Goal: Entertainment & Leisure: Consume media (video, audio)

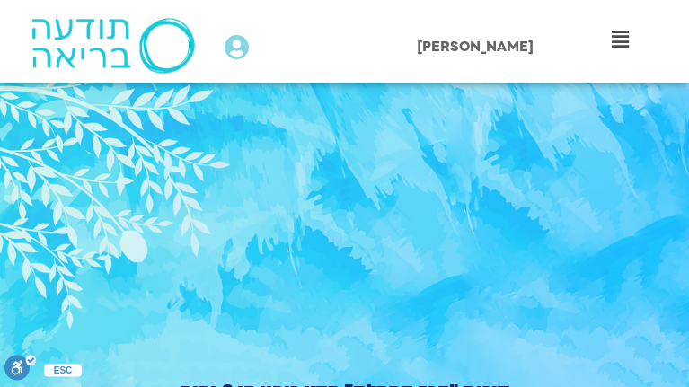
type input "3712.76"
type input "5907.52"
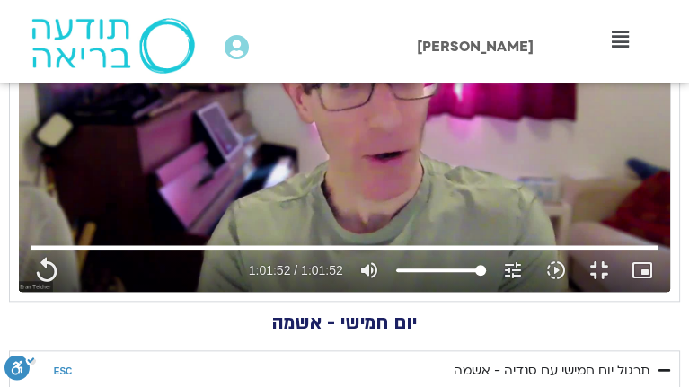
type input "3712.76"
type input "5907.52"
type input "3712.76"
type input "5907.52"
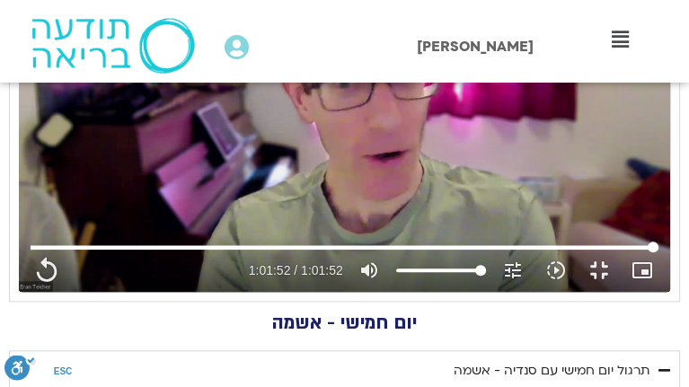
type input "3712.76"
type input "5907.52"
type input "3712.76"
type input "5907.52"
click at [513, 292] on div "Skip Ad 46:08 replay 1:01:52 / 1:01:52 volume_up Mute tune Resolution Auto 720p…" at bounding box center [344, 263] width 639 height 58
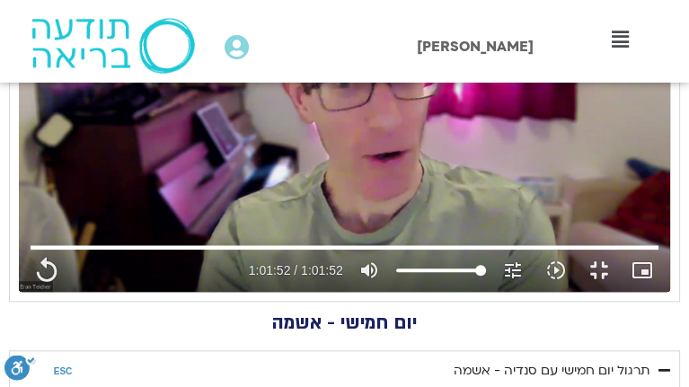
type input "3712.76"
type input "5907.52"
type input "3712.76"
type input "5907.52"
type input "3712.76"
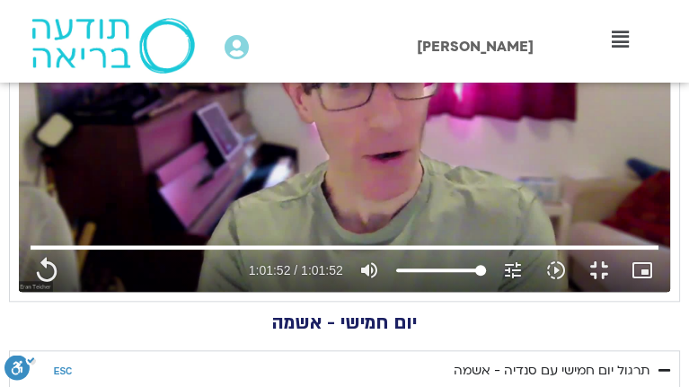
type input "5907.52"
type input "3712.76"
type input "5907.52"
type input "3712.76"
type input "5907.52"
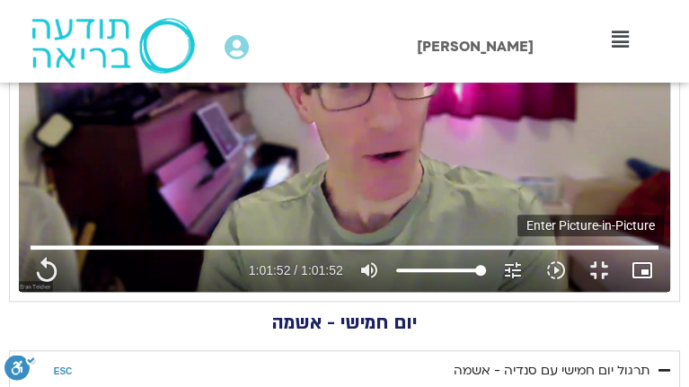
type input "3712.76"
type input "5907.52"
type input "3712.76"
type input "5907.52"
type input "3712.76"
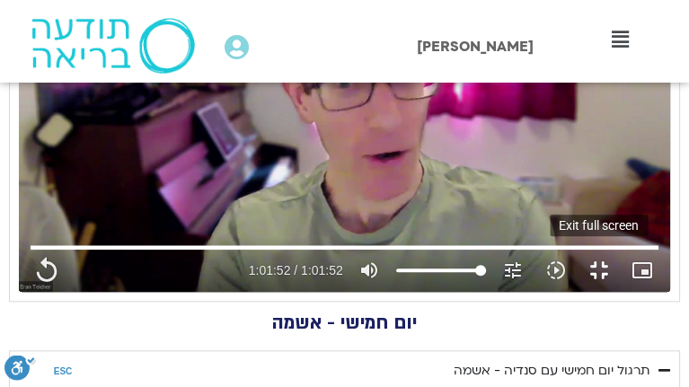
type input "5907.52"
type input "3712.76"
type input "5907.52"
type input "3712.76"
type input "5907.52"
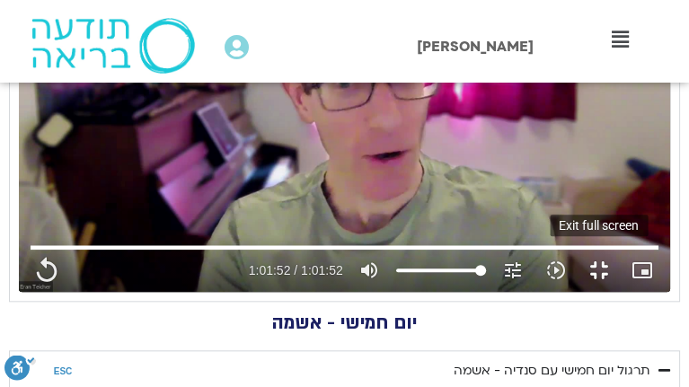
type input "3712.76"
type input "5907.52"
type input "3712.76"
type input "5907.52"
type input "3712.76"
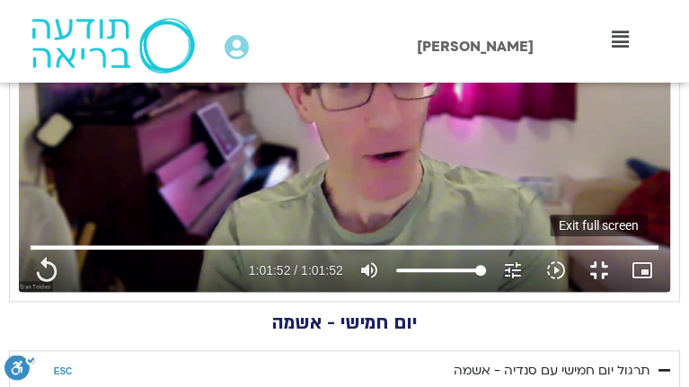
type input "5907.52"
type input "3712.76"
type input "5907.52"
click at [614, 292] on button "fullscreen_exit" at bounding box center [599, 270] width 43 height 43
type input "3712.76"
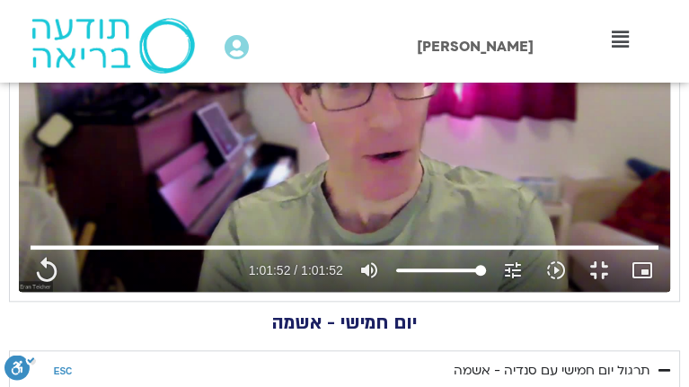
type input "5907.52"
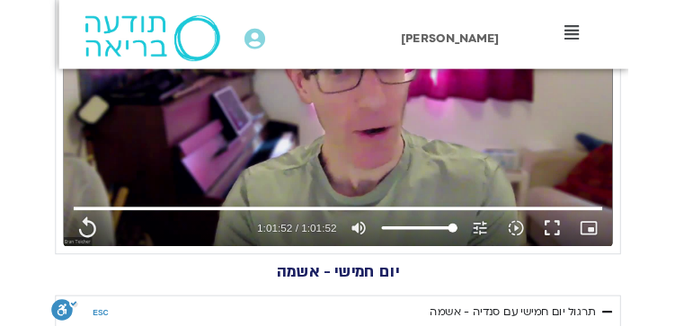
scroll to position [1467, 0]
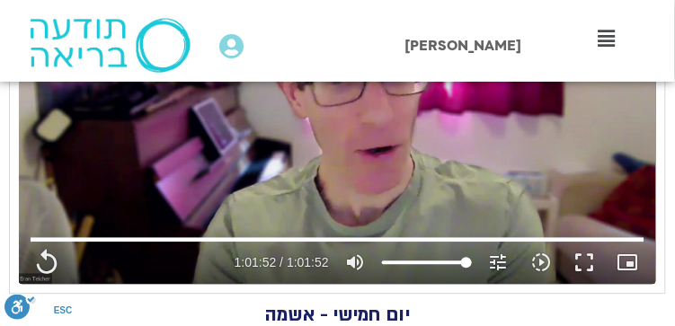
type input "3712.76"
type input "5907.52"
type input "3712.76"
type input "5907.52"
type input "3712.76"
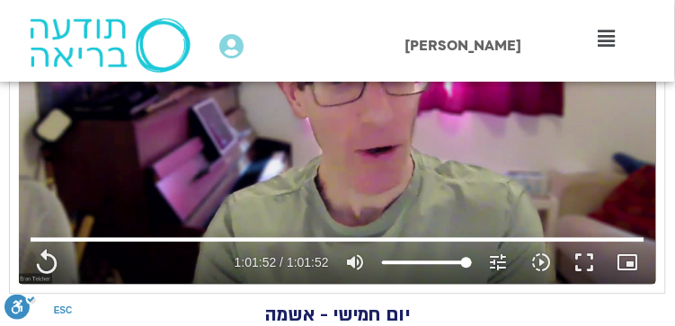
type input "5907.52"
type input "3712.76"
type input "5907.52"
type input "3712.76"
type input "5907.52"
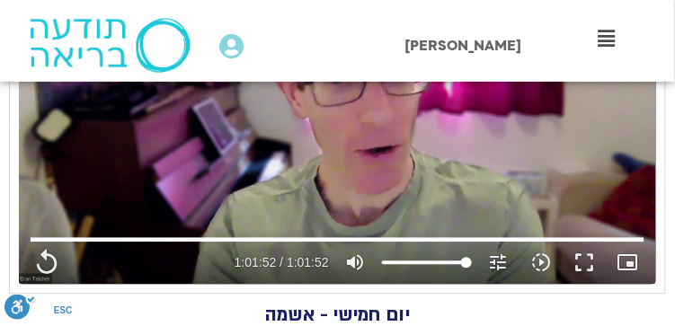
type input "3712.76"
type input "5907.52"
type input "3712.76"
type input "5907.52"
type input "3712.76"
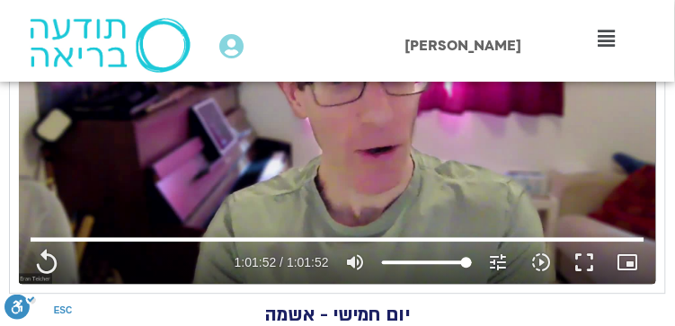
type input "5907.52"
type input "3712.76"
type input "5907.52"
type input "3712.76"
type input "5907.52"
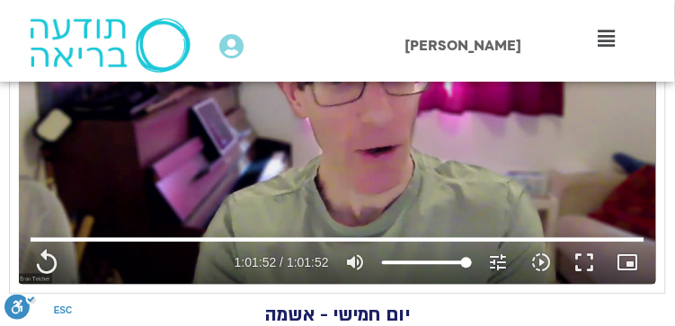
type input "3712.76"
type input "5907.52"
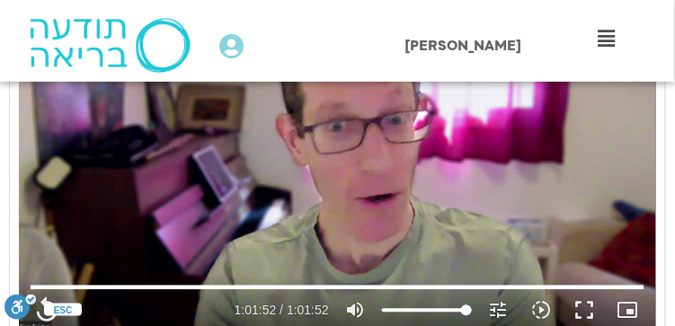
type input "3712.76"
type input "5907.52"
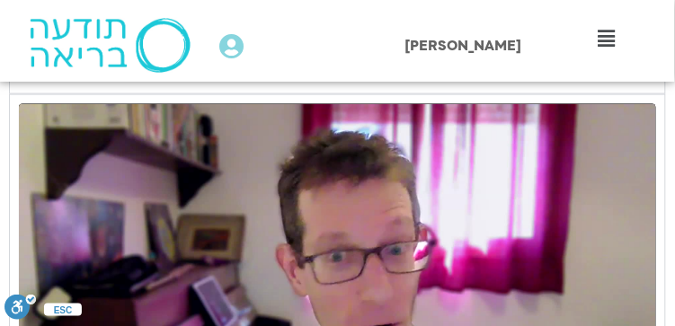
type input "3712.76"
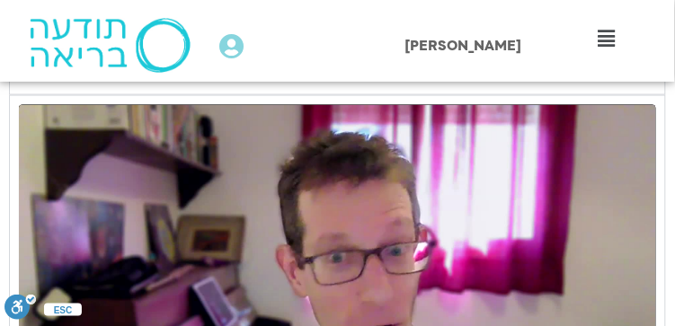
type input "5907.52"
type input "3712.76"
type input "5907.52"
type input "3712.76"
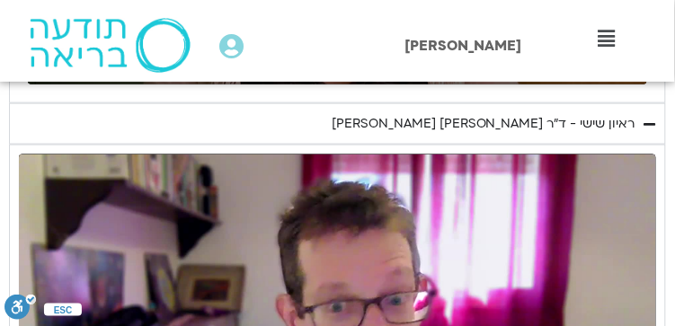
type input "5907.52"
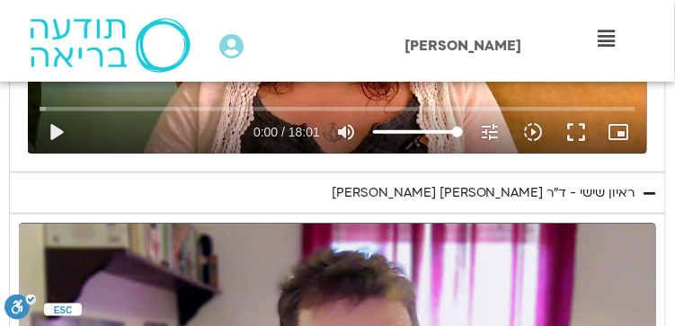
type input "3712.76"
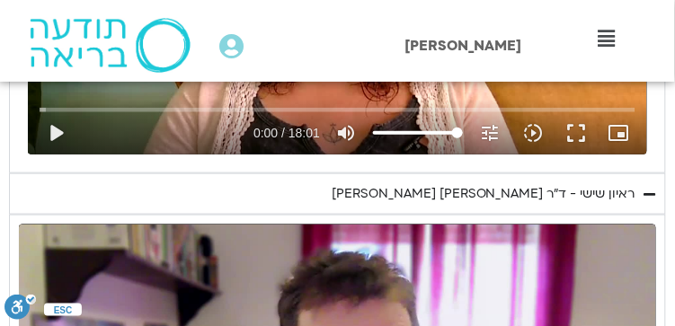
type input "5907.52"
type input "3712.76"
type input "5907.52"
type input "3712.76"
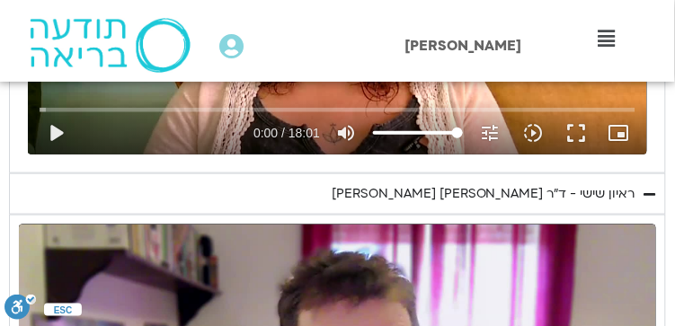
type input "5907.52"
type input "3712.76"
type input "5907.52"
type input "3712.76"
type input "5907.52"
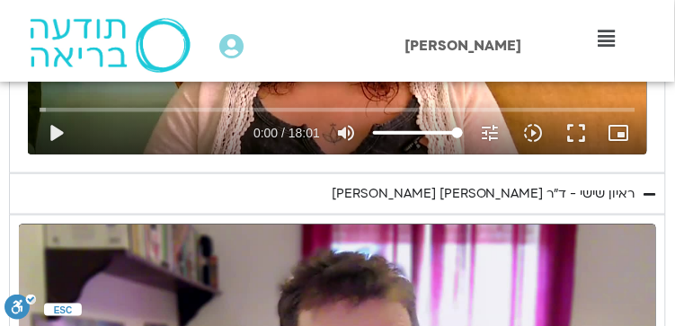
type input "3712.76"
type input "5907.52"
type input "3712.76"
type input "5907.52"
type input "3712.76"
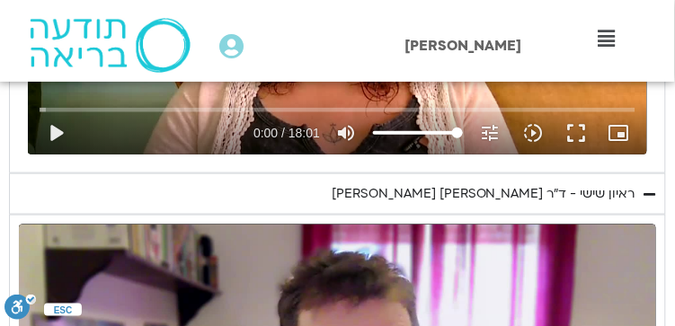
type input "5907.52"
type input "3712.76"
type input "5907.52"
type input "3712.76"
type input "5907.52"
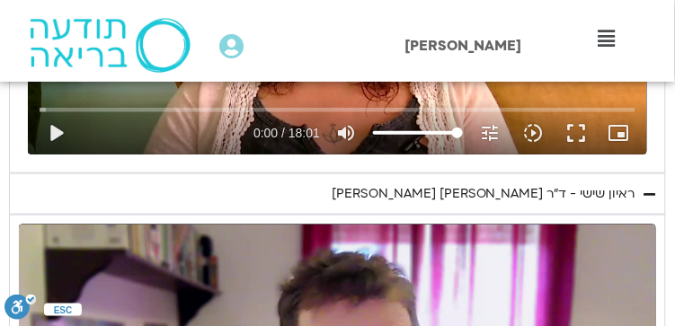
type input "3712.76"
type input "5907.52"
type input "3712.76"
type input "5907.52"
type input "3712.76"
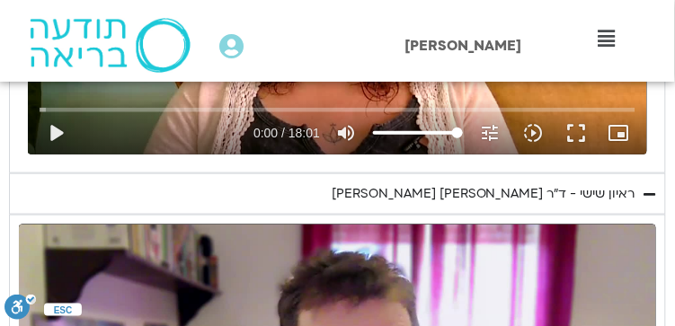
type input "5907.52"
type input "3712.76"
type input "5907.52"
type input "3712.76"
type input "5907.52"
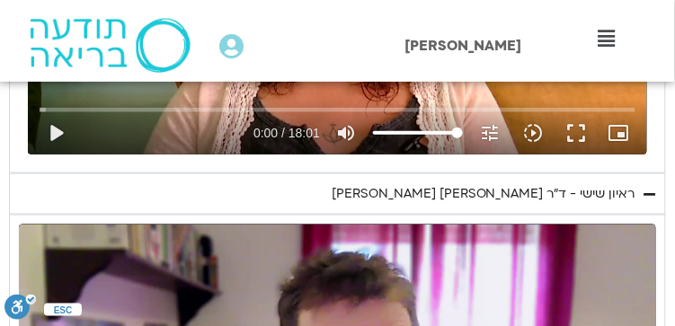
type input "3712.76"
type input "5907.52"
type input "3712.76"
type input "5907.52"
type input "3712.76"
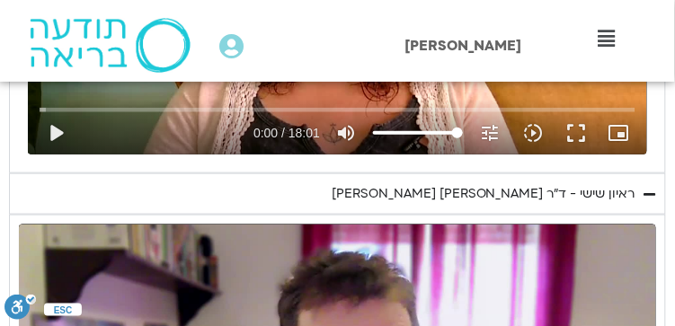
type input "5907.52"
type input "3712.76"
type input "5907.52"
type input "3712.76"
type input "5907.52"
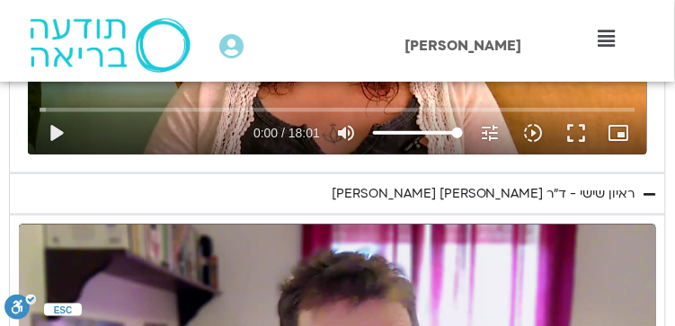
type input "3712.76"
type input "5907.52"
type input "3712.76"
type input "5907.52"
type input "3712.76"
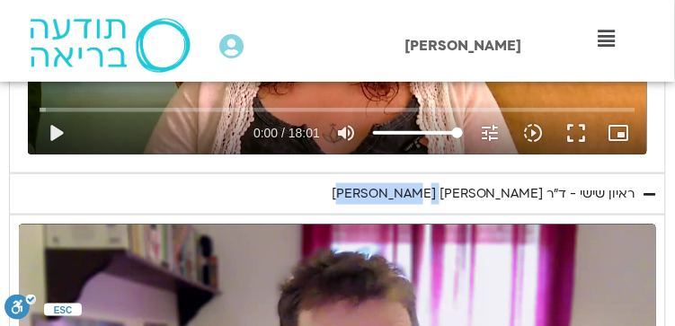
type input "5907.52"
type input "3712.76"
type input "5907.52"
type input "3712.76"
type input "5907.52"
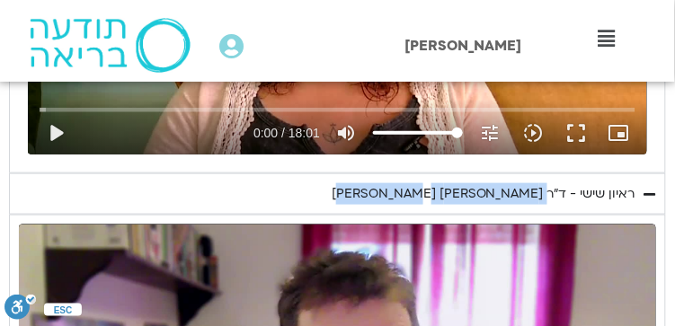
type input "3712.76"
type input "5907.52"
type input "3712.76"
type input "5907.52"
type input "3712.76"
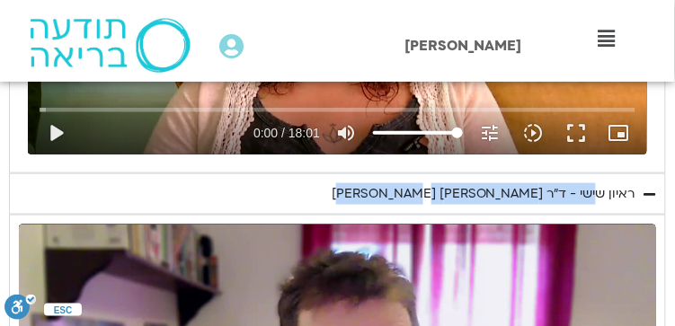
type input "5907.52"
type input "3712.76"
type input "5907.52"
type input "3712.76"
type input "5907.52"
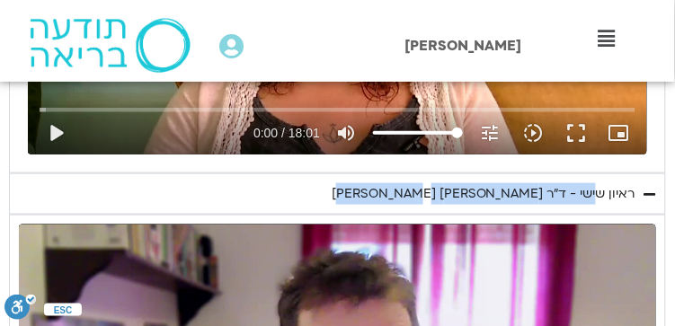
type input "3712.76"
type input "5907.52"
type input "3712.76"
type input "5907.52"
type input "3712.76"
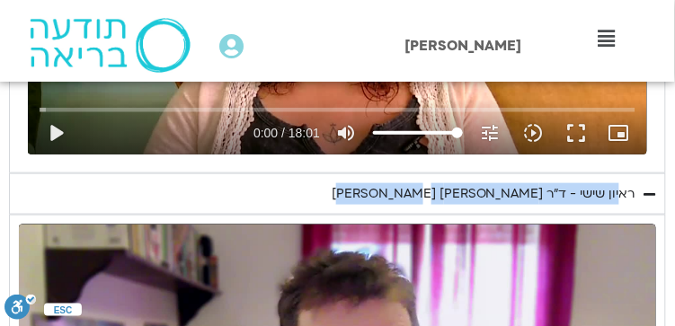
type input "5907.52"
type input "3712.76"
type input "5907.52"
type input "3712.76"
type input "5907.52"
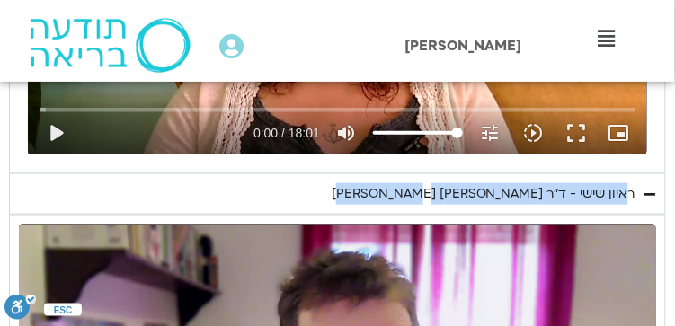
type input "3712.76"
type input "5907.52"
type input "3712.76"
drag, startPoint x: 373, startPoint y: 180, endPoint x: 640, endPoint y: 198, distance: 267.5
click at [640, 198] on summary "ראיון שישי - ד"ר [PERSON_NAME] [PERSON_NAME]" at bounding box center [337, 193] width 657 height 41
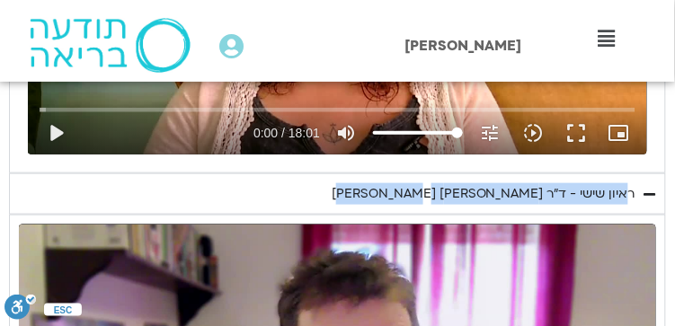
type input "5907.52"
type input "3712.76"
type input "5907.52"
type input "3712.76"
type input "5907.52"
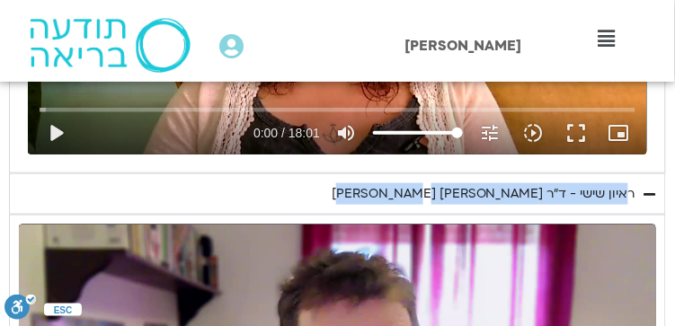
type input "3712.76"
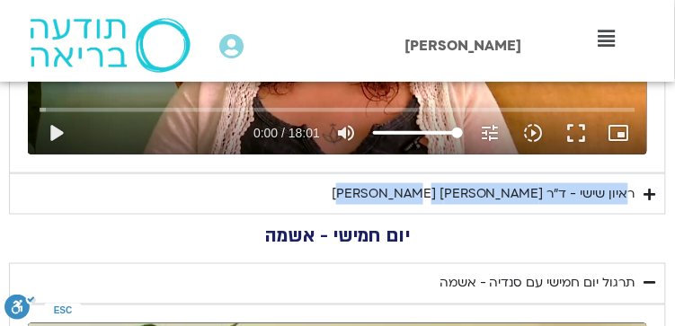
type input "5907.52"
type input "3712.76"
type input "5907.52"
type input "3712.76"
type input "5907.52"
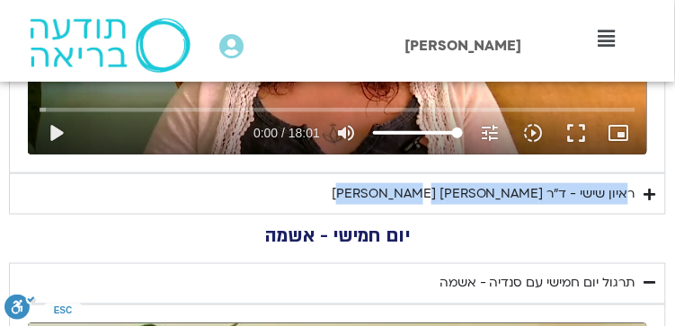
type input "3712.76"
type input "5907.52"
type input "3712.76"
type input "5907.52"
type input "3712.76"
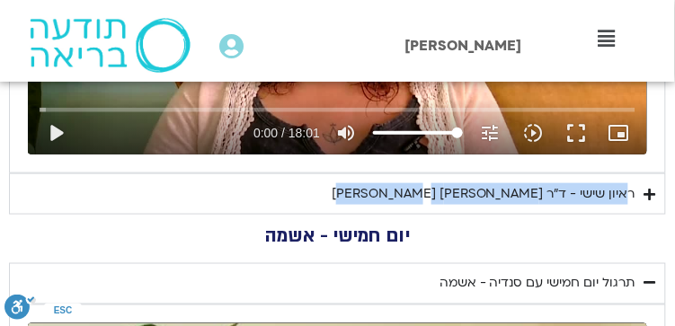
type input "5907.52"
type input "3712.76"
type input "5907.52"
type input "3712.76"
type input "5907.52"
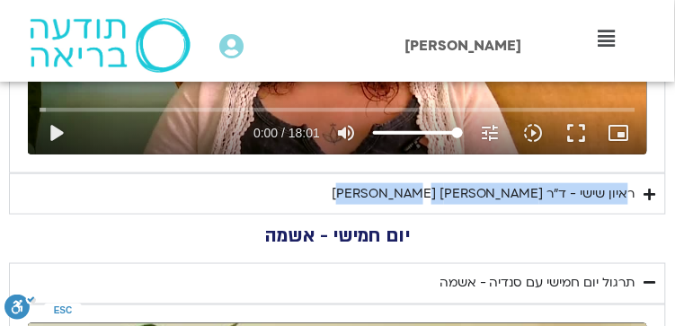
type input "3712.76"
type input "5907.52"
type input "3712.76"
copy div "ראיון שישי - ד"ר [PERSON_NAME] [PERSON_NAME]"
type input "5907.52"
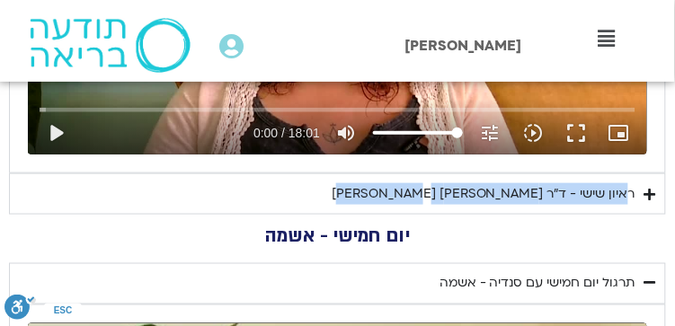
type input "3712.76"
type input "5907.52"
type input "3712.76"
type input "5907.52"
type input "3712.76"
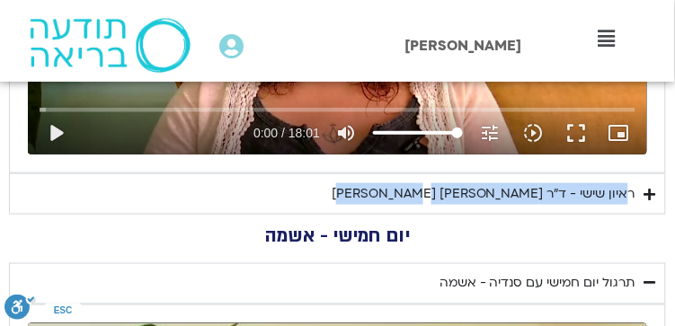
type input "5907.52"
type input "3712.76"
type input "5907.52"
type input "3712.76"
type input "5907.52"
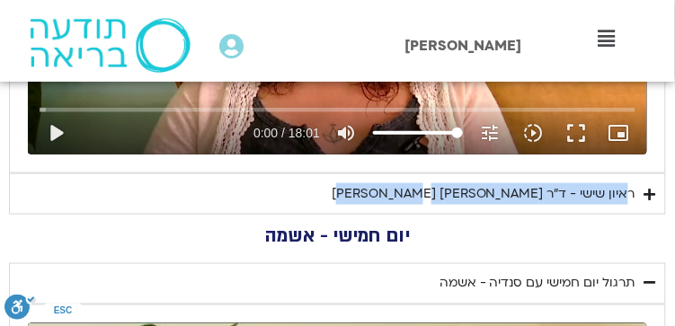
type input "3712.76"
type input "5907.52"
type input "3712.76"
type input "5907.52"
type input "3712.76"
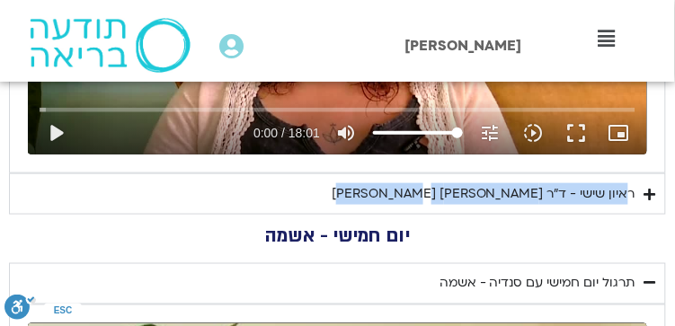
type input "5907.52"
type input "3712.76"
type input "5907.52"
type input "3712.76"
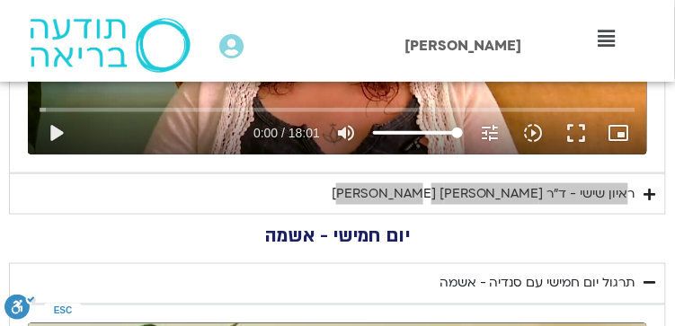
type input "5907.52"
type input "3712.76"
type input "5907.52"
type input "3712.76"
type input "5907.52"
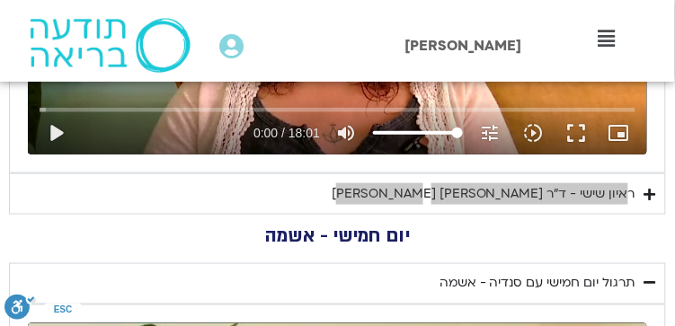
type input "3712.76"
type input "5907.52"
type input "3712.76"
type input "5907.52"
type input "3712.76"
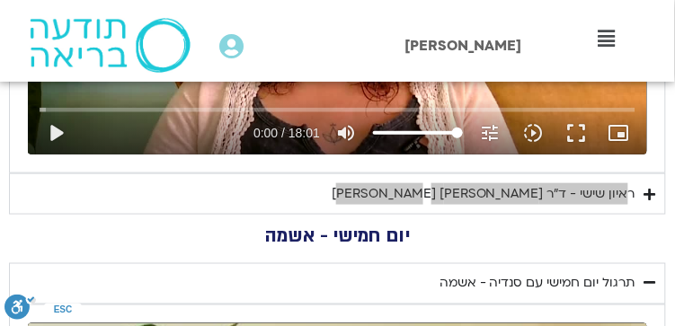
type input "5907.52"
type input "3712.76"
type input "5907.52"
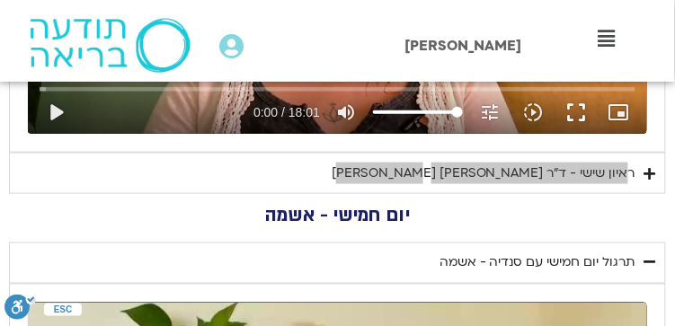
scroll to position [1227, 0]
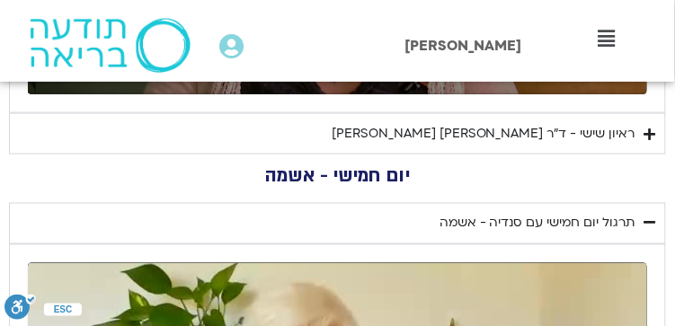
click at [650, 129] on icon "Accordion. Open links with Enter or Space, close with Escape, and navigate with…" at bounding box center [650, 134] width 12 height 13
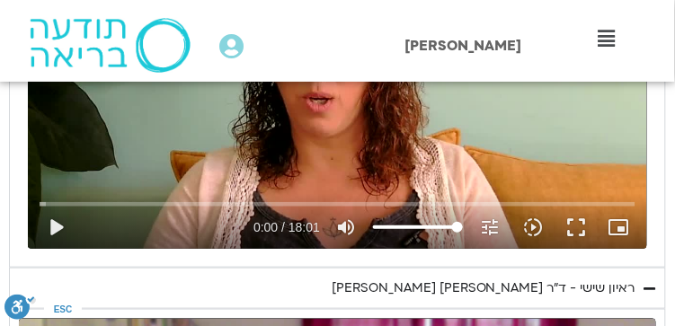
scroll to position [1048, 0]
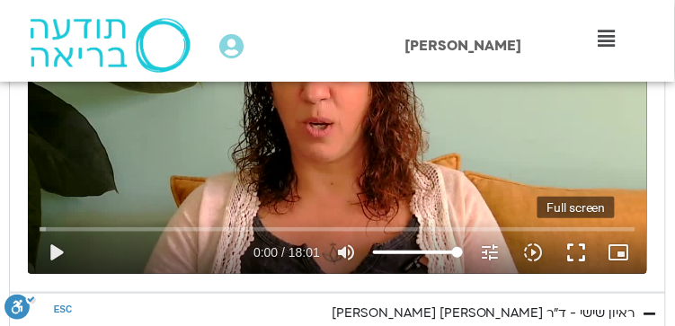
click at [578, 252] on button "fullscreen" at bounding box center [575, 252] width 43 height 43
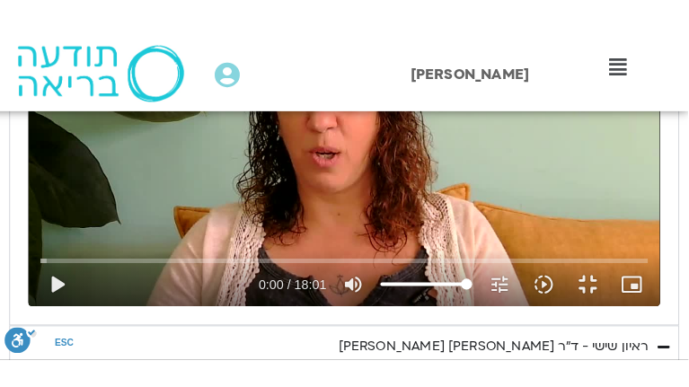
scroll to position [1049, 0]
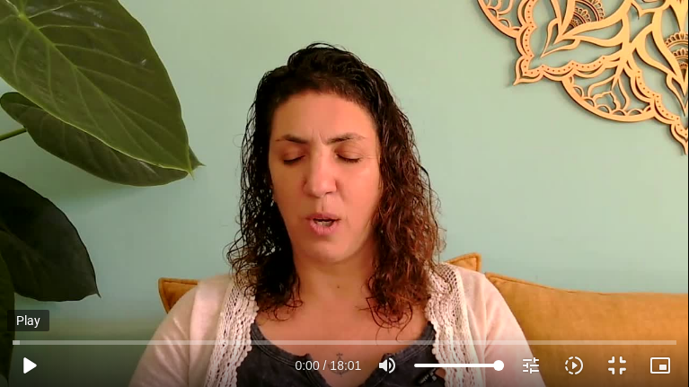
click at [29, 365] on button "play_arrow" at bounding box center [28, 365] width 43 height 43
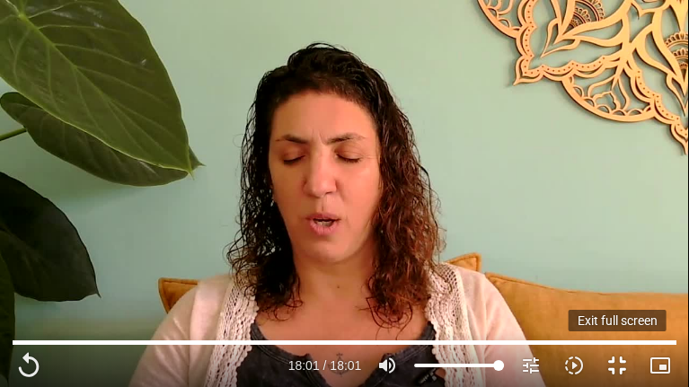
drag, startPoint x: 614, startPoint y: 363, endPoint x: 612, endPoint y: 319, distance: 44.1
click at [615, 363] on button "fullscreen_exit" at bounding box center [617, 365] width 43 height 43
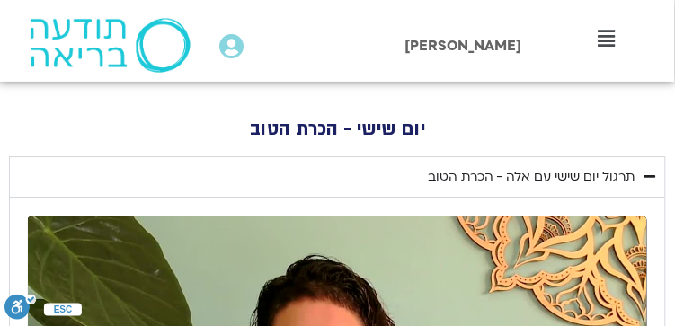
scroll to position [748, 0]
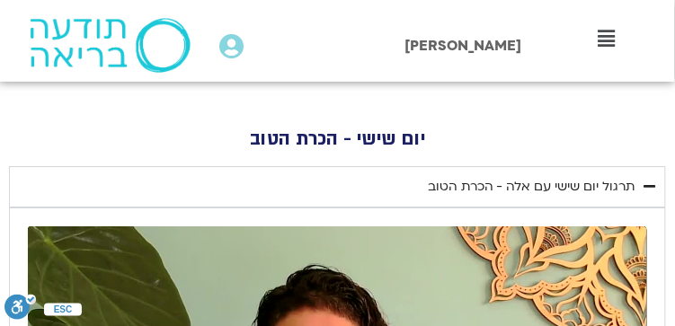
drag, startPoint x: 419, startPoint y: 187, endPoint x: 633, endPoint y: 186, distance: 213.9
click at [633, 186] on summary "תרגול יום שישי עם אלה - הכרת הטוב" at bounding box center [337, 186] width 657 height 41
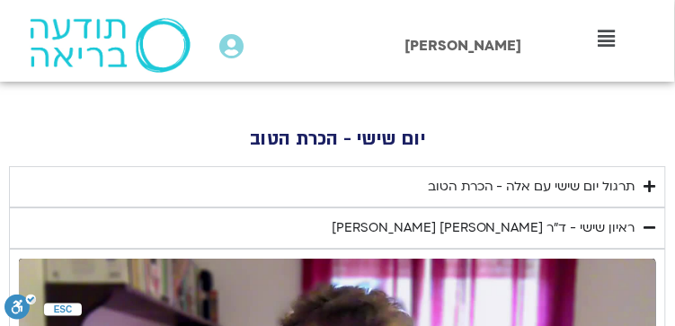
copy div "תרגול יום שישי עם אלה - הכרת הטוב"
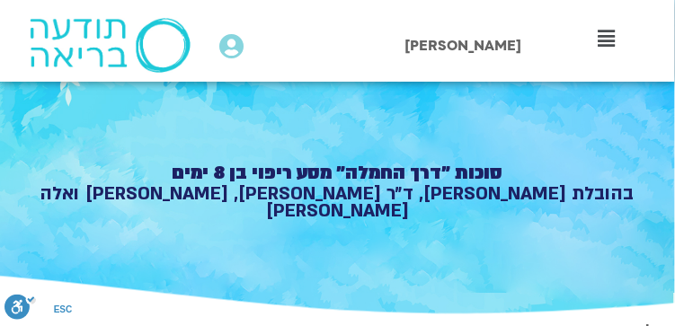
scroll to position [269, 0]
